Goal: Obtain resource: Download file/media

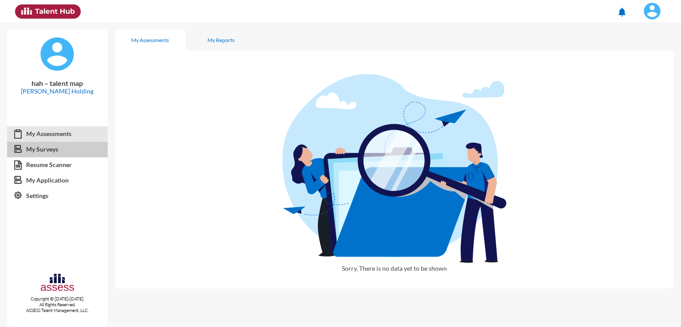
click at [48, 151] on link "My Surveys" at bounding box center [57, 149] width 101 height 16
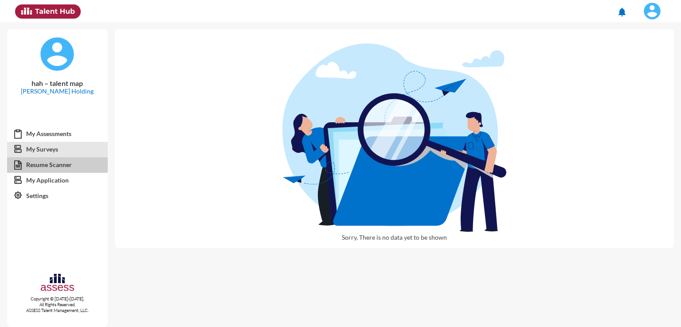
click at [51, 164] on link "Resume Scanner" at bounding box center [57, 165] width 101 height 16
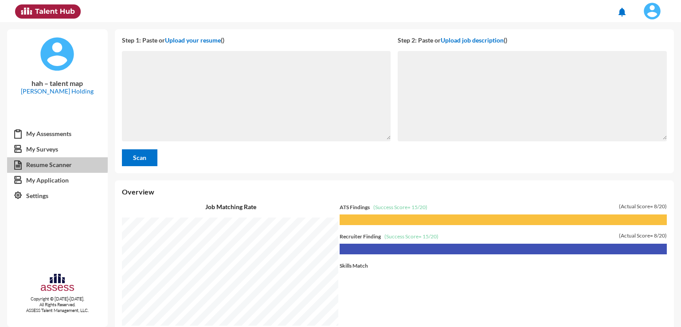
scroll to position [305, 562]
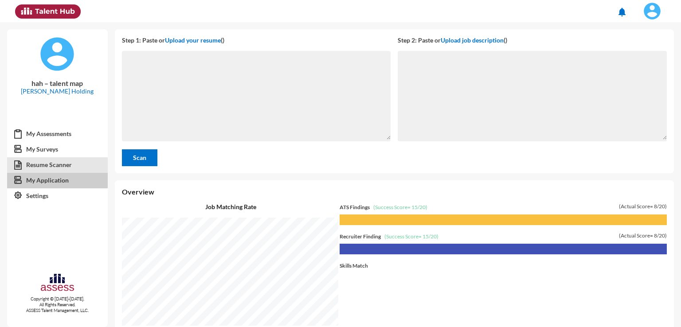
click at [55, 180] on link "My Application" at bounding box center [57, 181] width 101 height 16
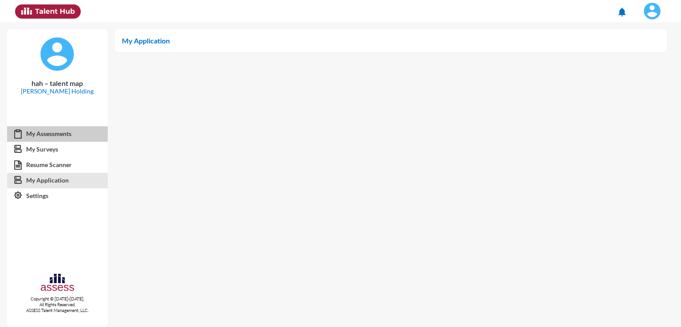
click at [54, 136] on link "My Assessments" at bounding box center [57, 134] width 101 height 16
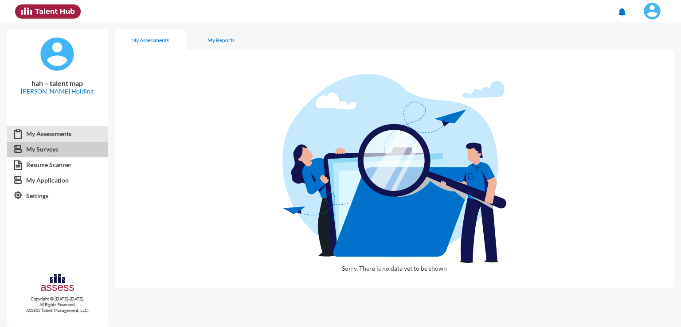
click at [53, 152] on link "My Surveys" at bounding box center [57, 149] width 101 height 16
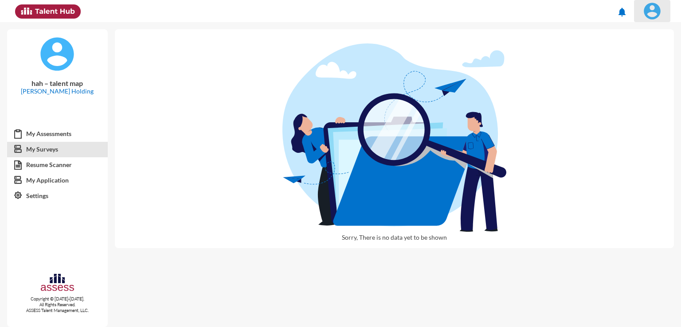
click at [648, 9] on img at bounding box center [652, 11] width 18 height 18
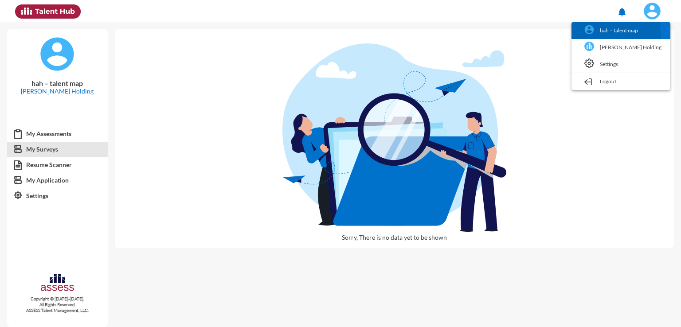
click at [606, 35] on link "hah – talent map" at bounding box center [621, 30] width 90 height 17
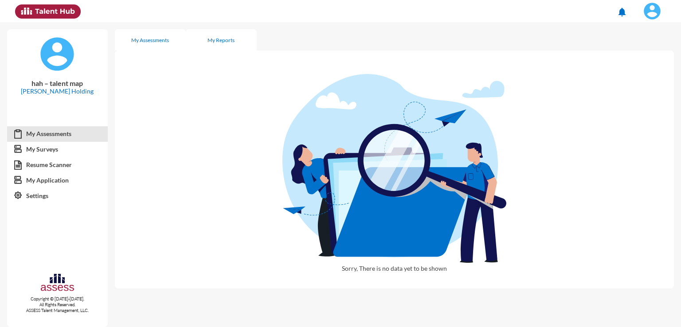
click at [220, 41] on div "My Reports" at bounding box center [221, 40] width 27 height 7
click at [646, 13] on img at bounding box center [652, 11] width 18 height 18
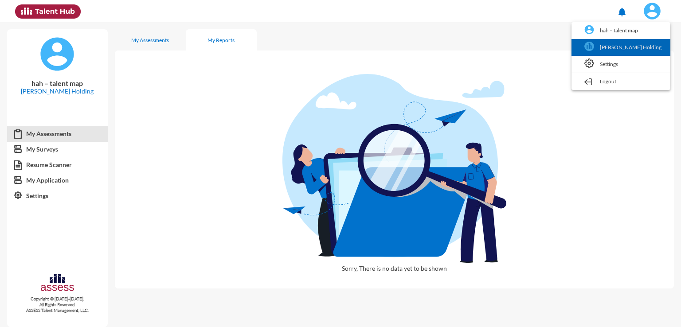
click at [633, 47] on link "Hassan Allam Holding" at bounding box center [621, 47] width 90 height 17
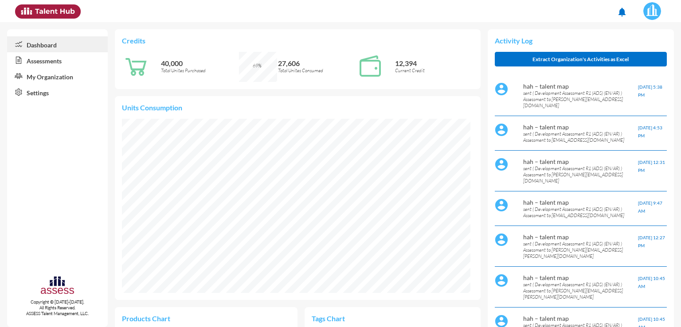
scroll to position [80, 160]
click at [83, 59] on link "Assessments" at bounding box center [57, 60] width 101 height 16
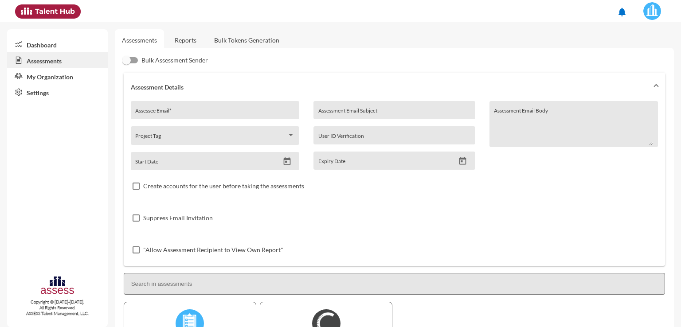
click at [169, 46] on link "Reports" at bounding box center [186, 40] width 36 height 22
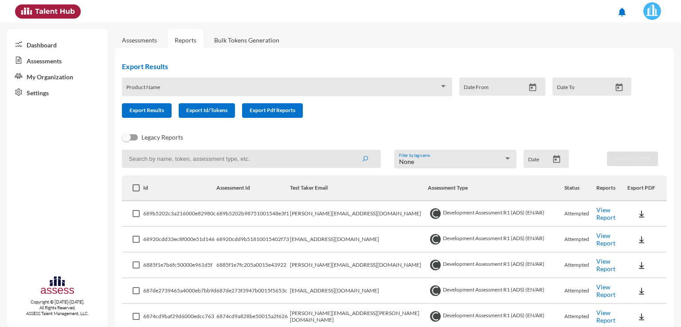
click at [158, 86] on div "Product Name" at bounding box center [286, 89] width 321 height 14
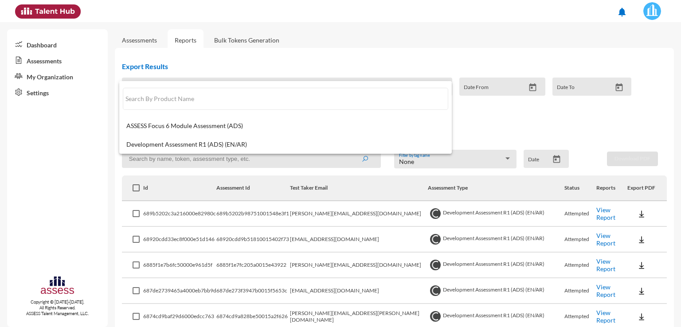
paste input "mahmoud.hesham@hassanallam.com"
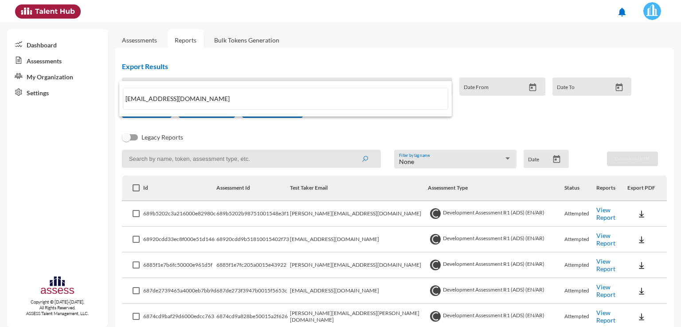
type input "mahmoud.hesham@hassanallam.com"
click at [415, 130] on div at bounding box center [340, 163] width 681 height 327
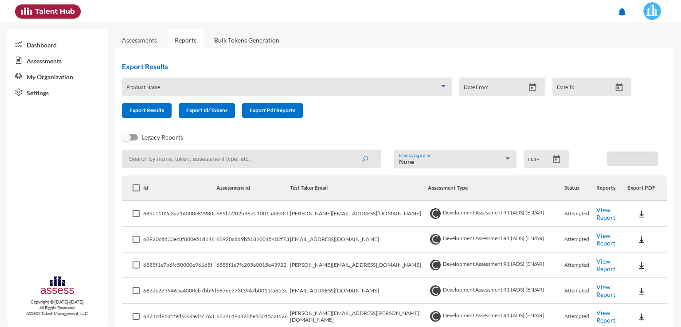
click at [336, 87] on span at bounding box center [282, 89] width 313 height 7
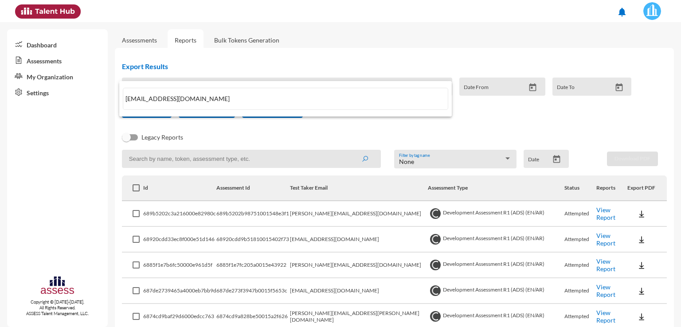
click at [506, 133] on div at bounding box center [340, 163] width 681 height 327
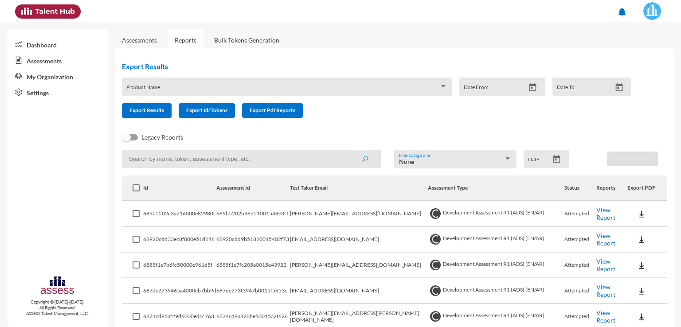
click at [184, 165] on input at bounding box center [251, 159] width 259 height 18
paste input "mahmoud.hesham@hassanallam.com"
click at [351, 151] on button "submit" at bounding box center [365, 159] width 28 height 16
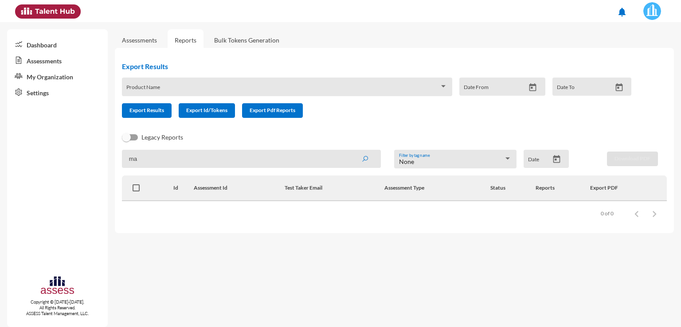
type input "m"
click at [259, 161] on input at bounding box center [251, 159] width 259 height 18
paste input "Ahmed.Agomaa@Hassanallam.com"
type input "Ahmed.Agomaa@Hassanallam.com"
click at [351, 151] on button "submit" at bounding box center [365, 159] width 28 height 16
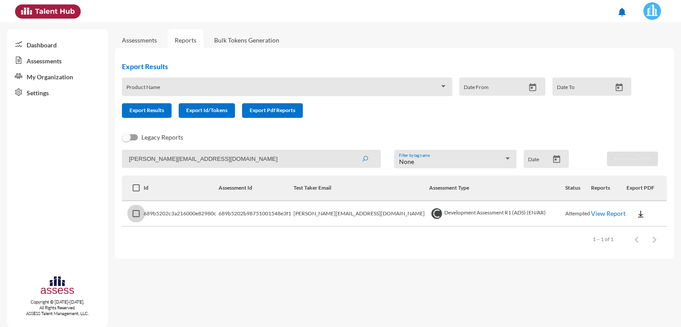
click at [135, 213] on span at bounding box center [136, 213] width 7 height 7
click at [136, 217] on input "checkbox" at bounding box center [136, 217] width 0 height 0
checkbox input "true"
click at [600, 216] on link "View Report" at bounding box center [608, 214] width 35 height 8
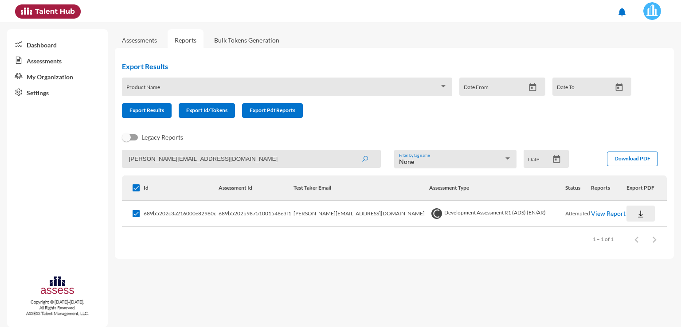
click at [636, 215] on img at bounding box center [640, 214] width 9 height 9
click at [635, 238] on button "OCM / EN" at bounding box center [650, 231] width 61 height 17
